Goal: Entertainment & Leisure: Browse casually

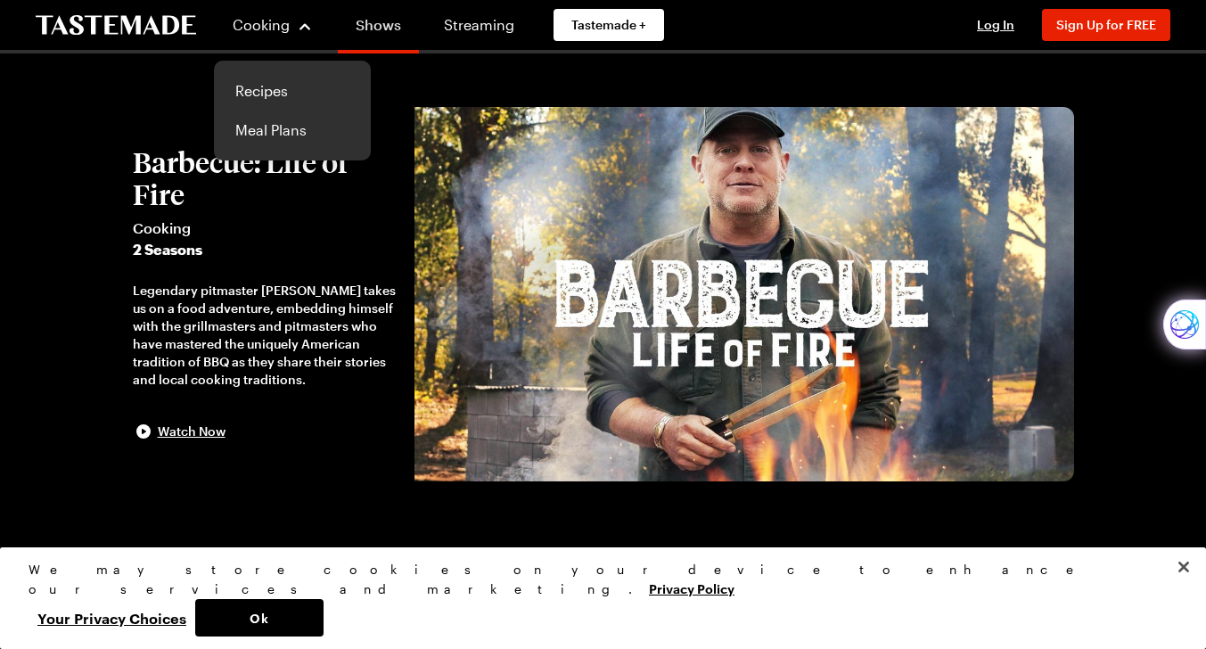
click at [366, 22] on link "Shows" at bounding box center [378, 29] width 81 height 50
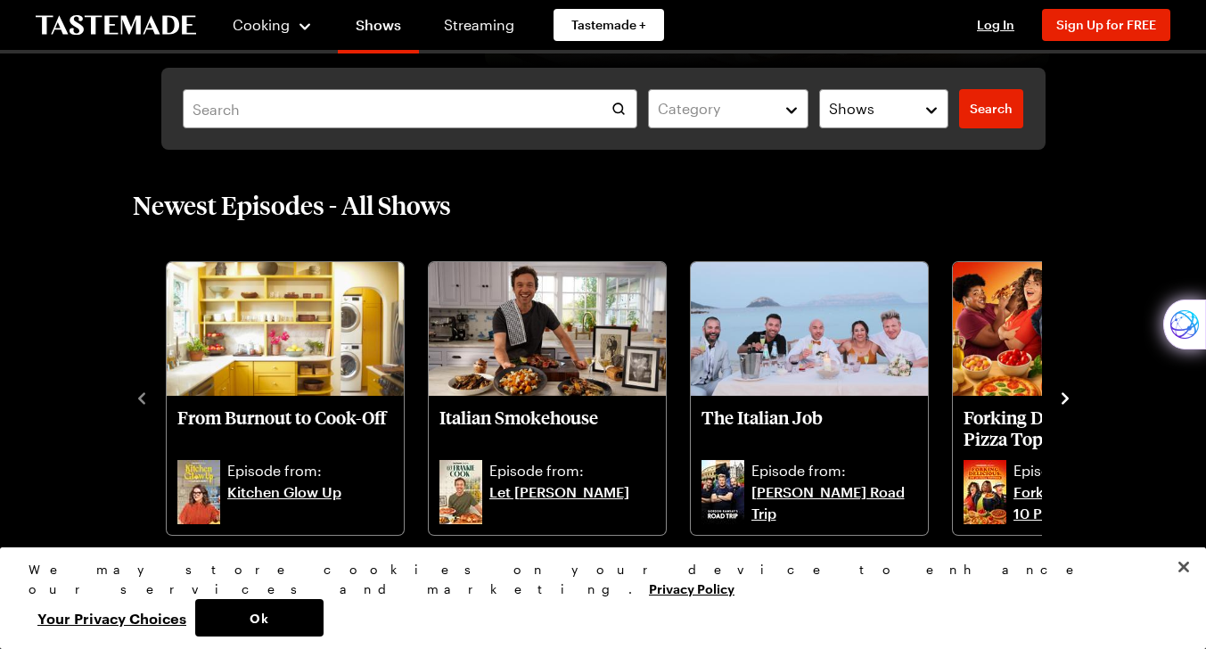
scroll to position [446, 0]
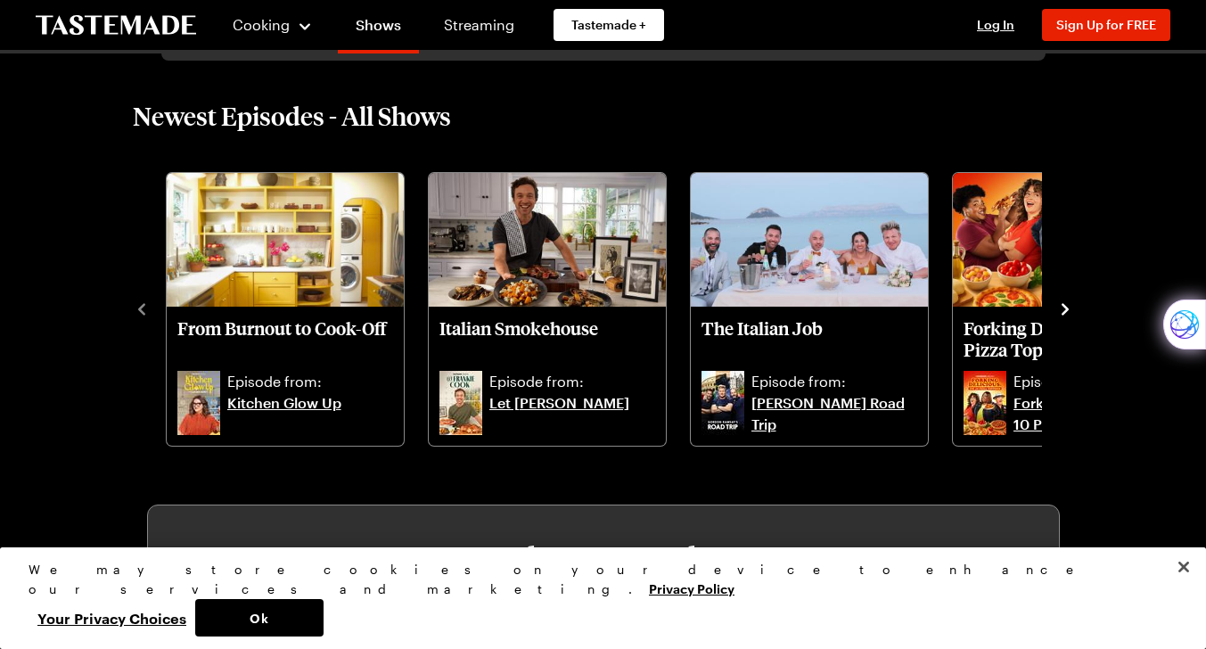
click at [1061, 306] on icon "navigate to next item" at bounding box center [1065, 309] width 18 height 18
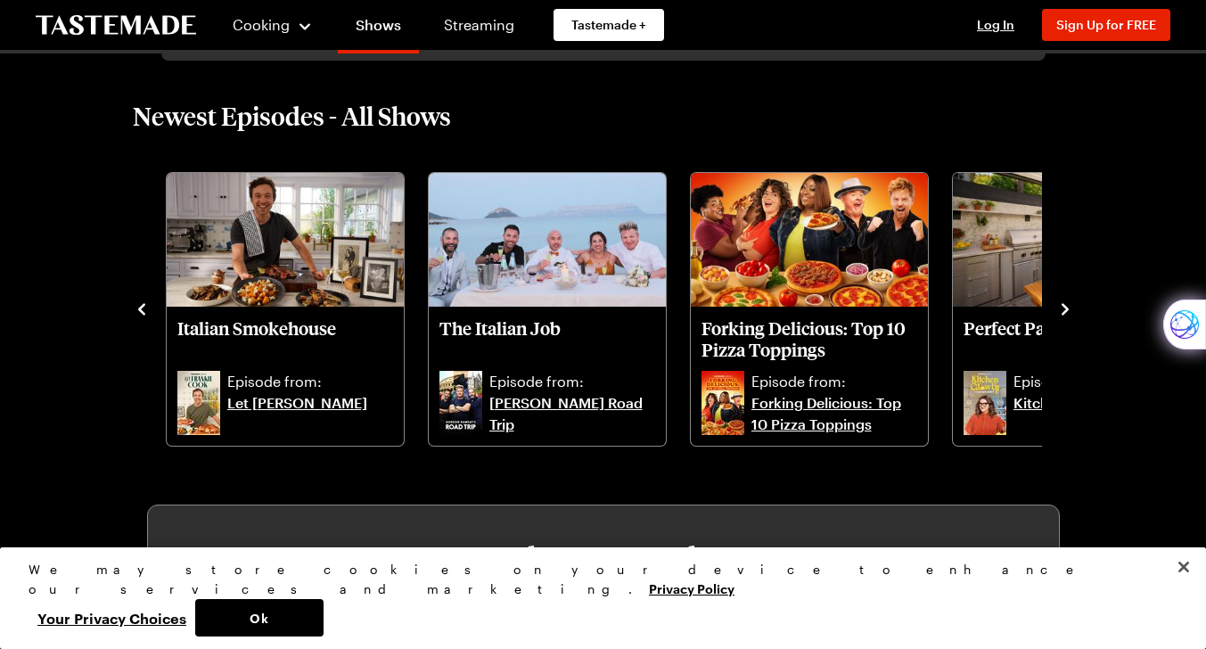
click at [1064, 309] on icon "navigate to next item" at bounding box center [1065, 309] width 18 height 18
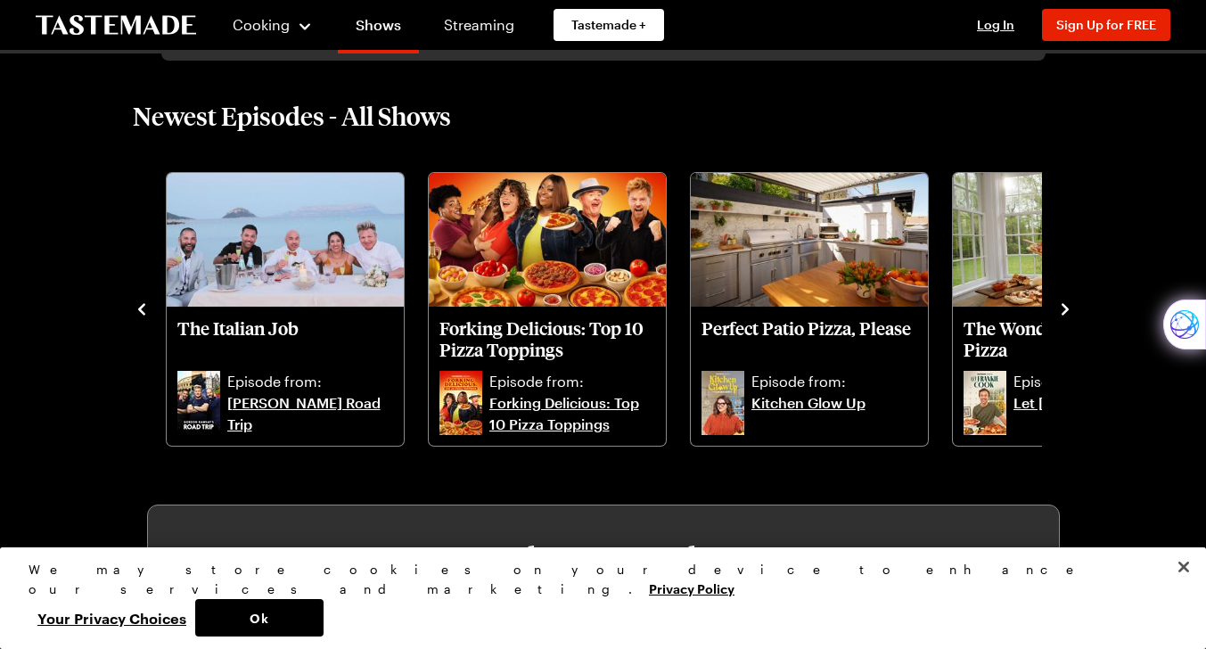
click at [1066, 311] on icon "navigate to next item" at bounding box center [1065, 309] width 18 height 18
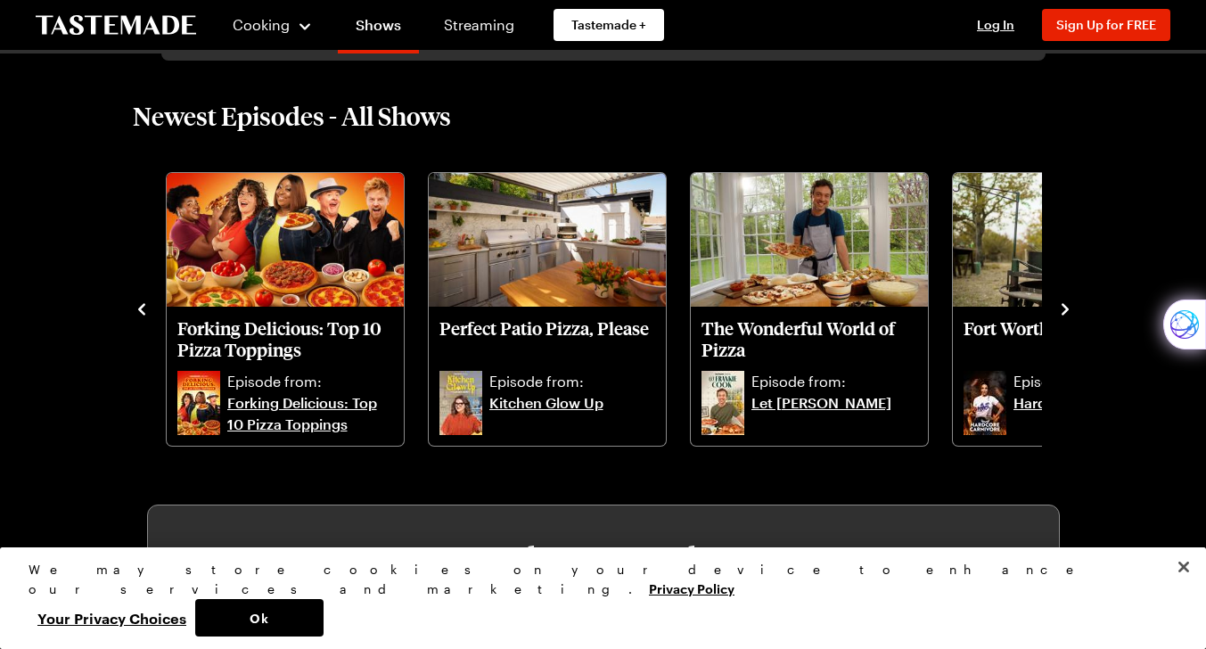
click at [1066, 311] on icon "navigate to next item" at bounding box center [1064, 309] width 7 height 12
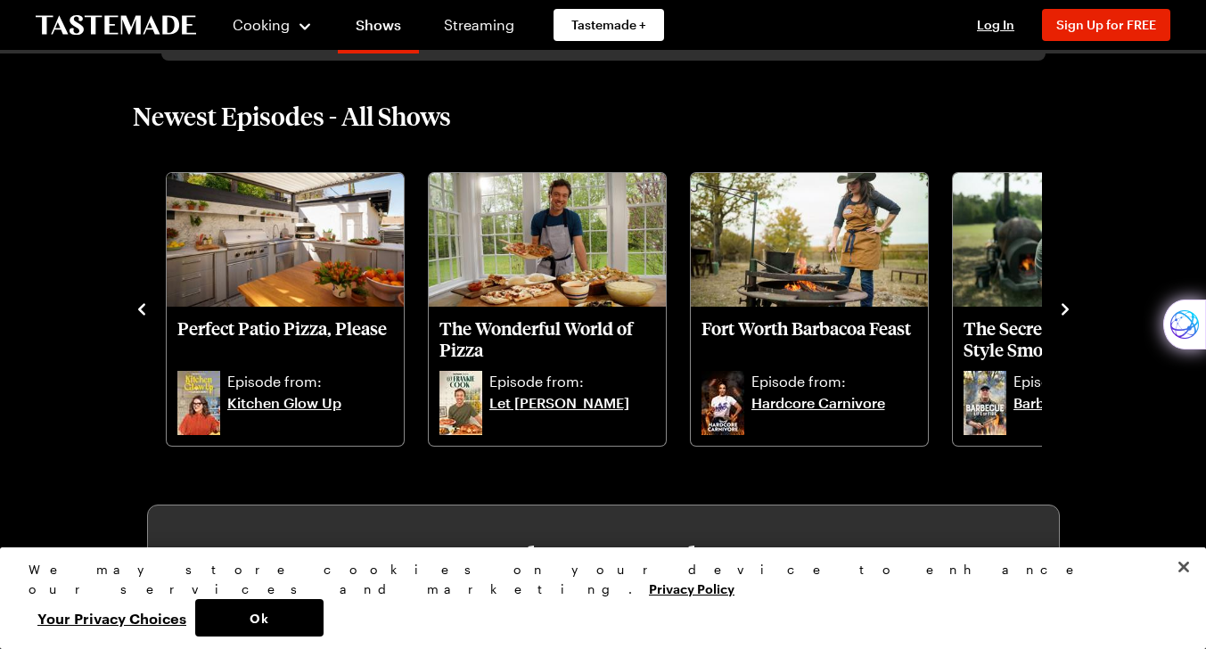
click at [1068, 315] on icon "navigate to next item" at bounding box center [1065, 309] width 18 height 18
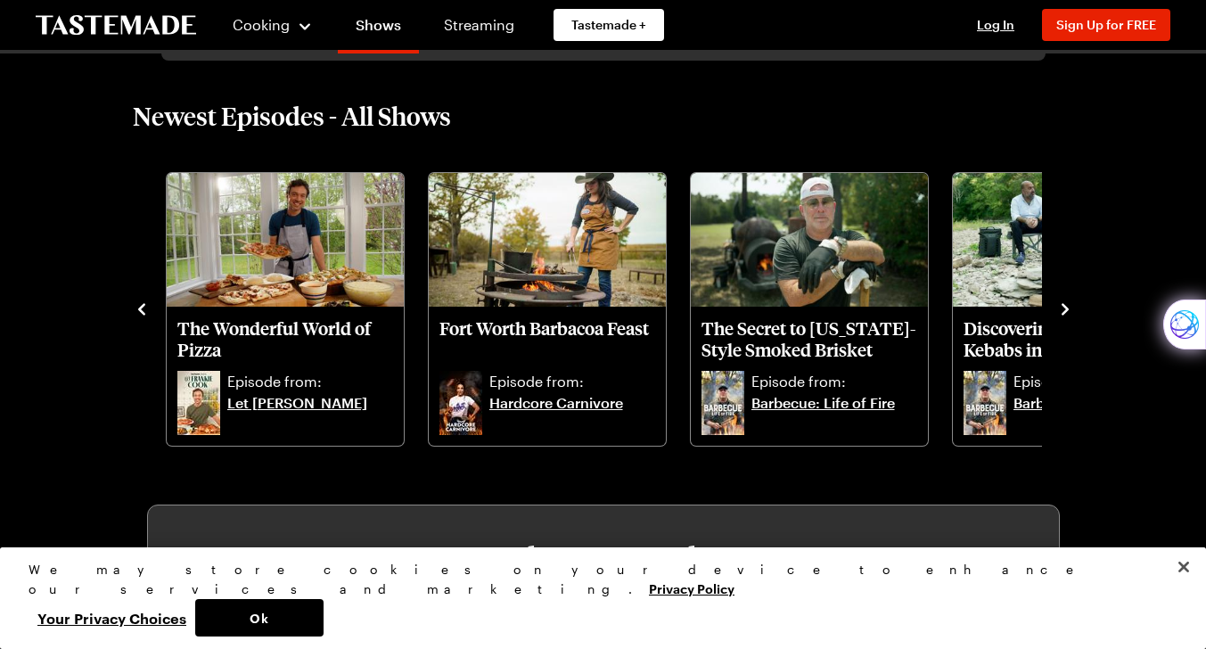
click at [1068, 315] on icon "navigate to next item" at bounding box center [1065, 309] width 18 height 18
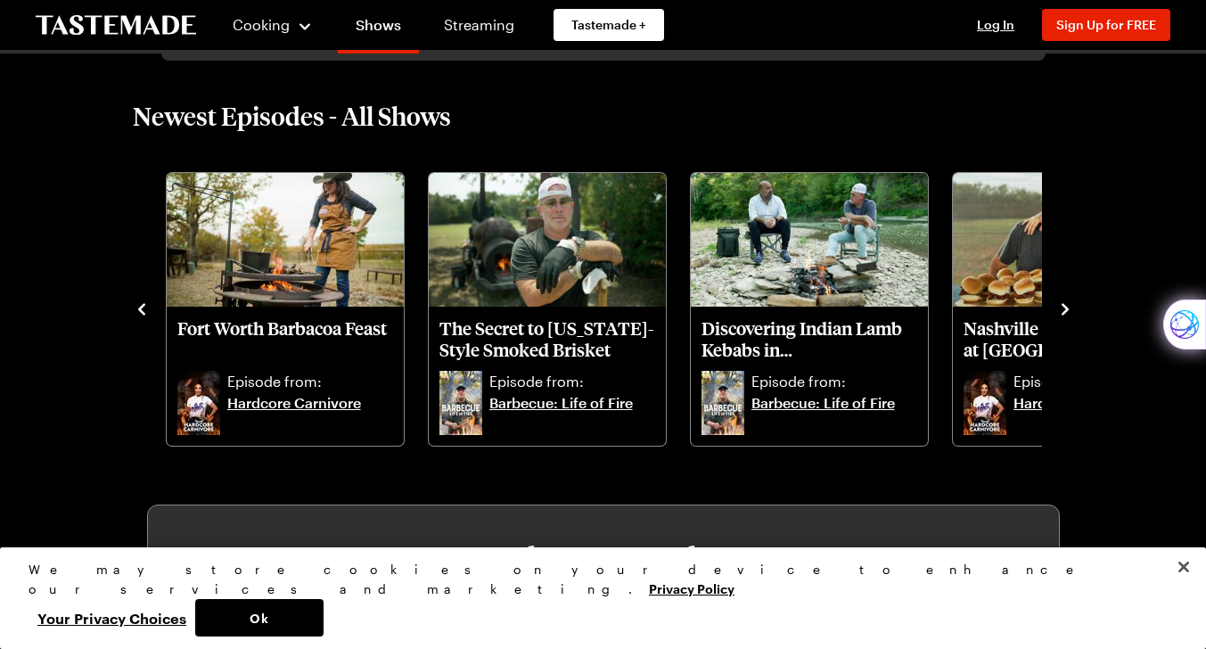
click at [1068, 315] on icon "navigate to next item" at bounding box center [1065, 309] width 18 height 18
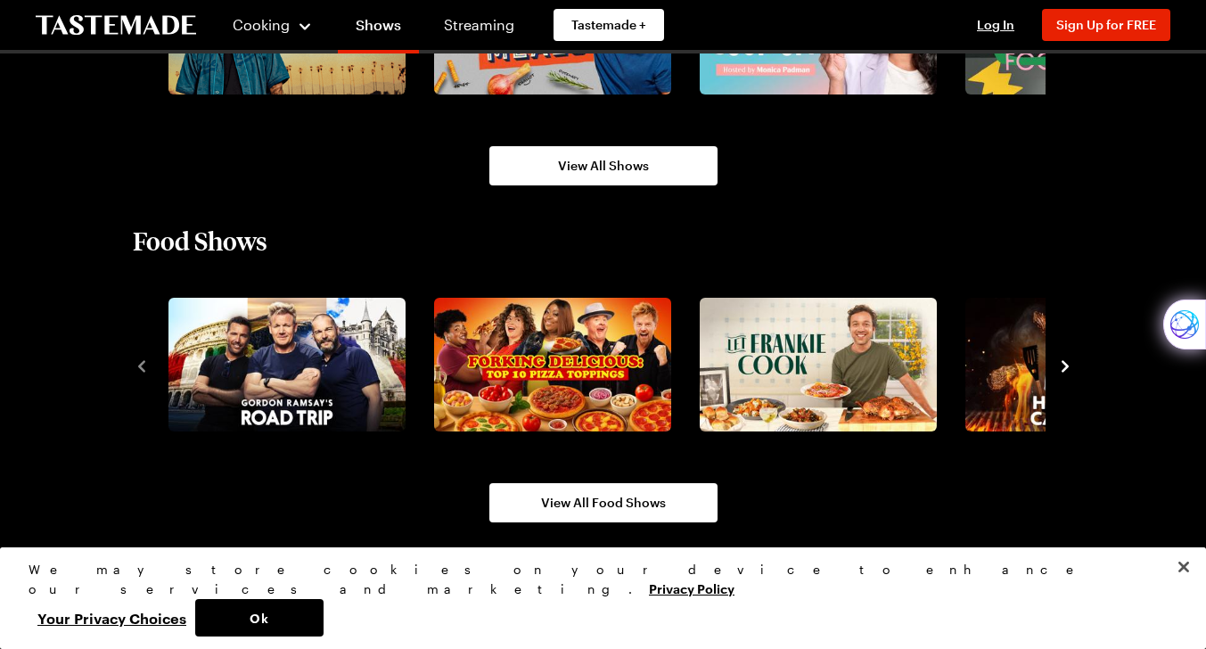
scroll to position [1178, 0]
